Goal: Transaction & Acquisition: Book appointment/travel/reservation

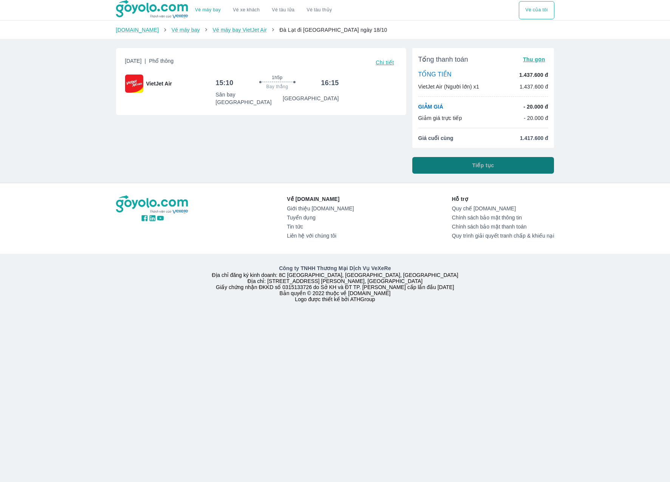
click at [517, 166] on button "Tiếp tục" at bounding box center [484, 165] width 142 height 17
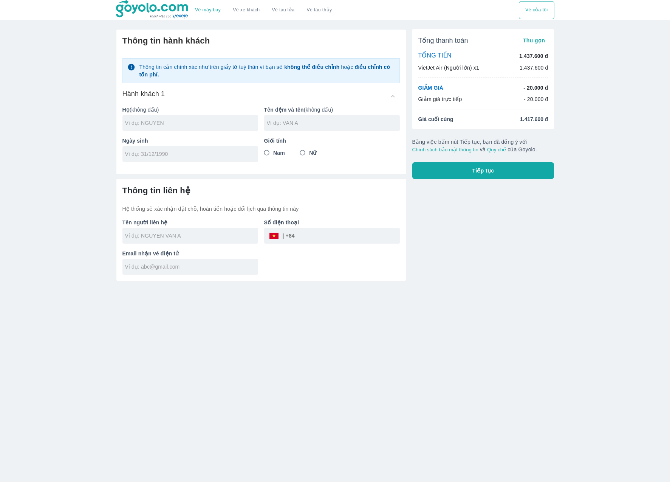
click at [158, 126] on input "text" at bounding box center [191, 123] width 133 height 8
type input "[PERSON_NAME]"
type input "DI [PERSON_NAME]"
click at [158, 151] on input "tel" at bounding box center [188, 154] width 126 height 8
type input "[DATE]"
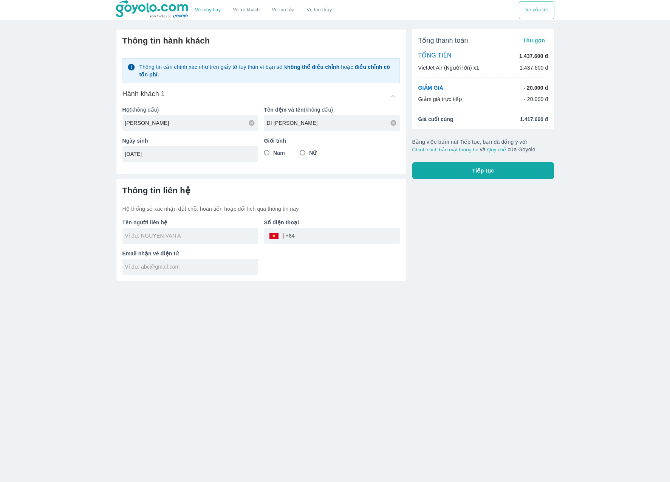
click at [265, 153] on input "Nam" at bounding box center [267, 153] width 14 height 14
radio input "true"
click at [305, 241] on input "tel" at bounding box center [347, 236] width 105 height 18
type input "[PERSON_NAME]"
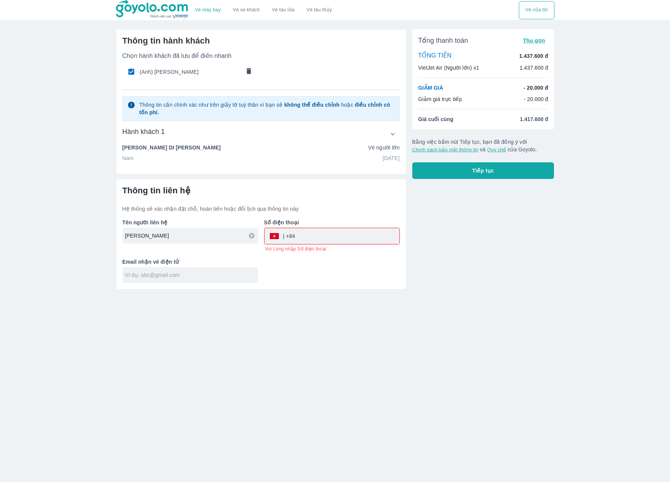
click at [276, 238] on div "​" at bounding box center [332, 236] width 135 height 16
click at [345, 232] on input "tel" at bounding box center [347, 236] width 104 height 18
click at [307, 265] on div "Tên người liên hệ NGUYEN DI [PERSON_NAME] điện thoại ​ Vui Lòng nhập Số điện th…" at bounding box center [258, 248] width 284 height 70
click at [186, 280] on div at bounding box center [191, 275] width 136 height 16
